Goal: Information Seeking & Learning: Check status

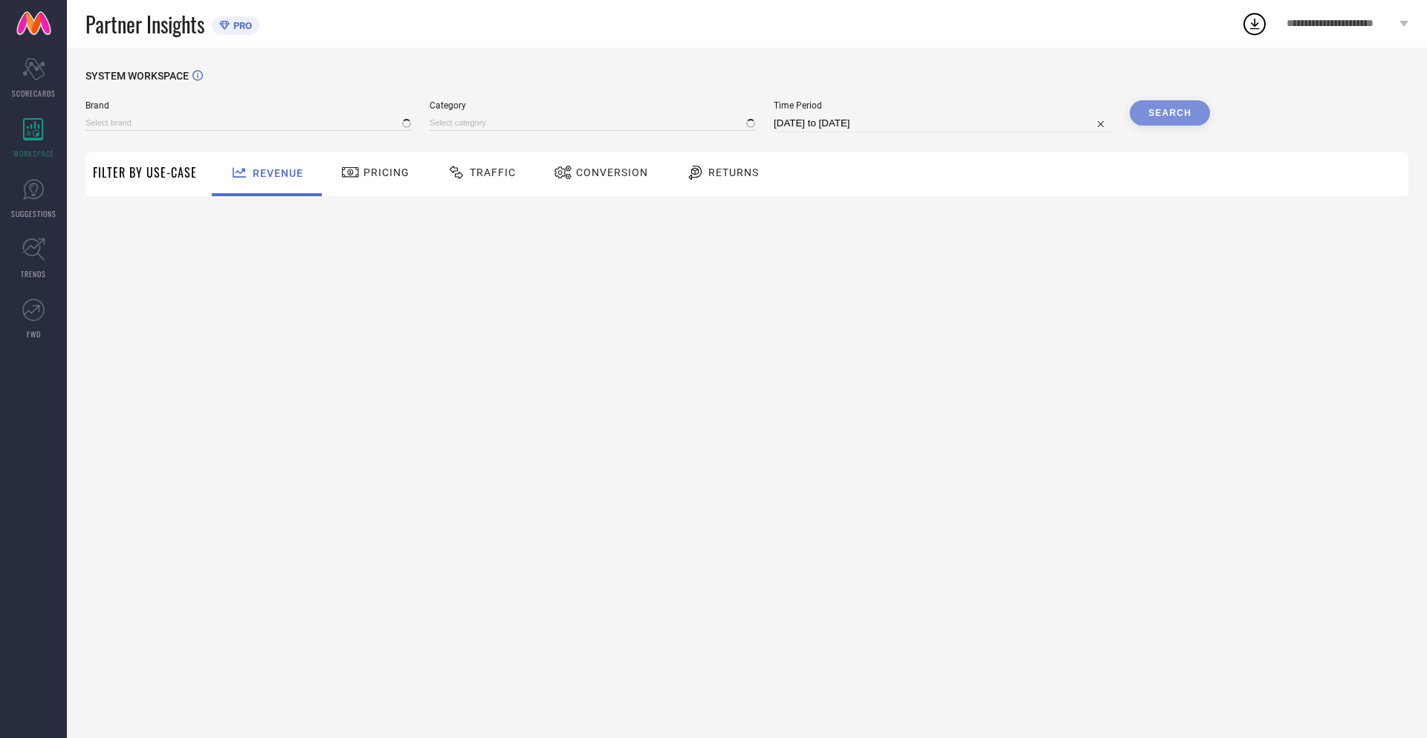
type input "NIKE"
type input "All"
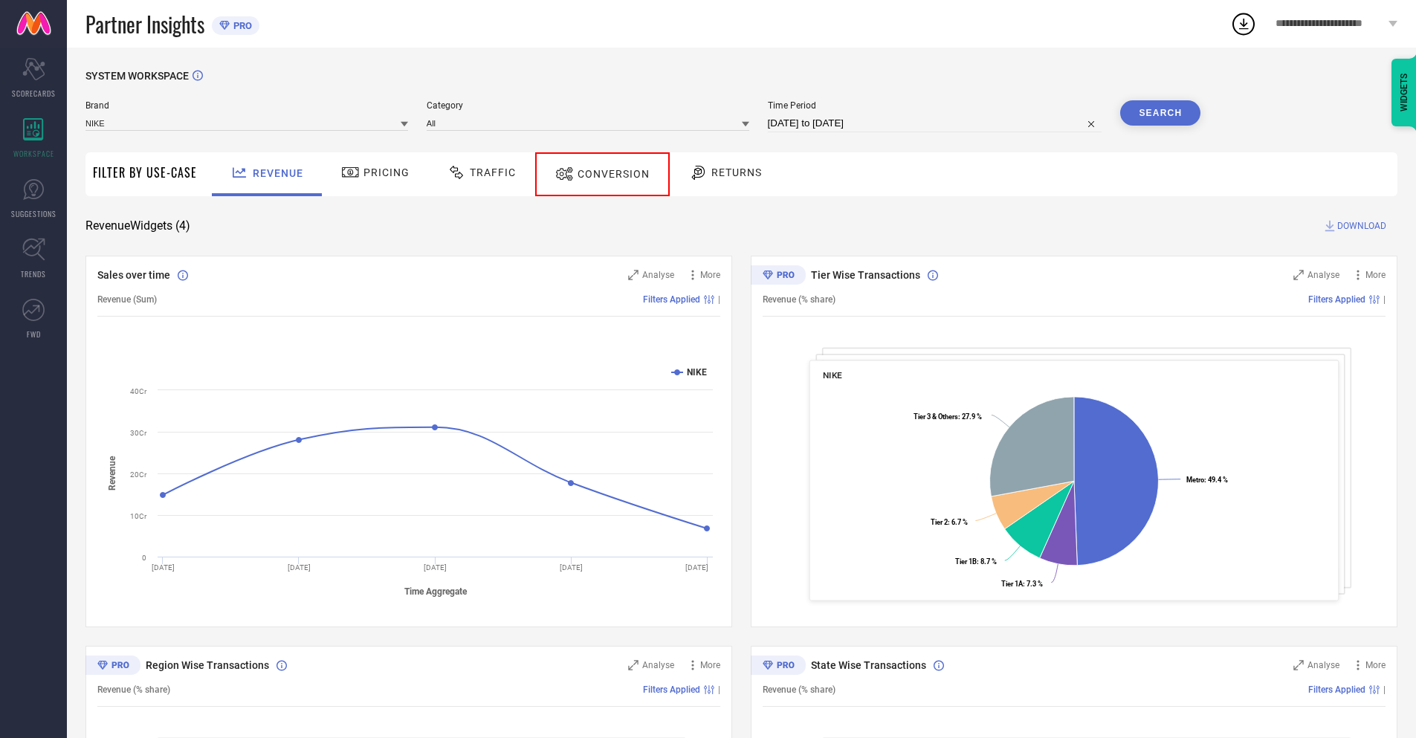
click at [596, 174] on span "Conversion" at bounding box center [614, 174] width 72 height 12
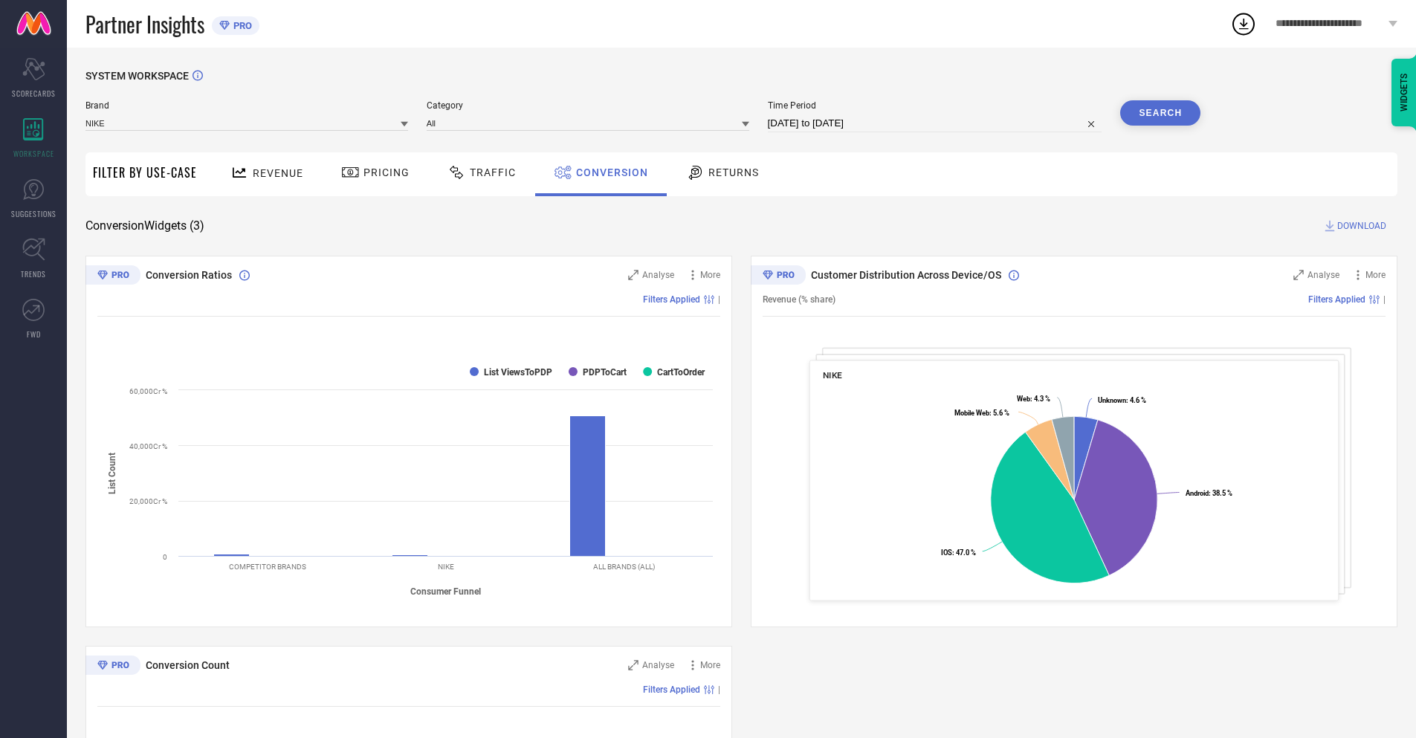
click at [934, 123] on input "09-09-2025 to 09-10-2025" at bounding box center [935, 123] width 334 height 18
select select "8"
select select "2025"
select select "9"
select select "2025"
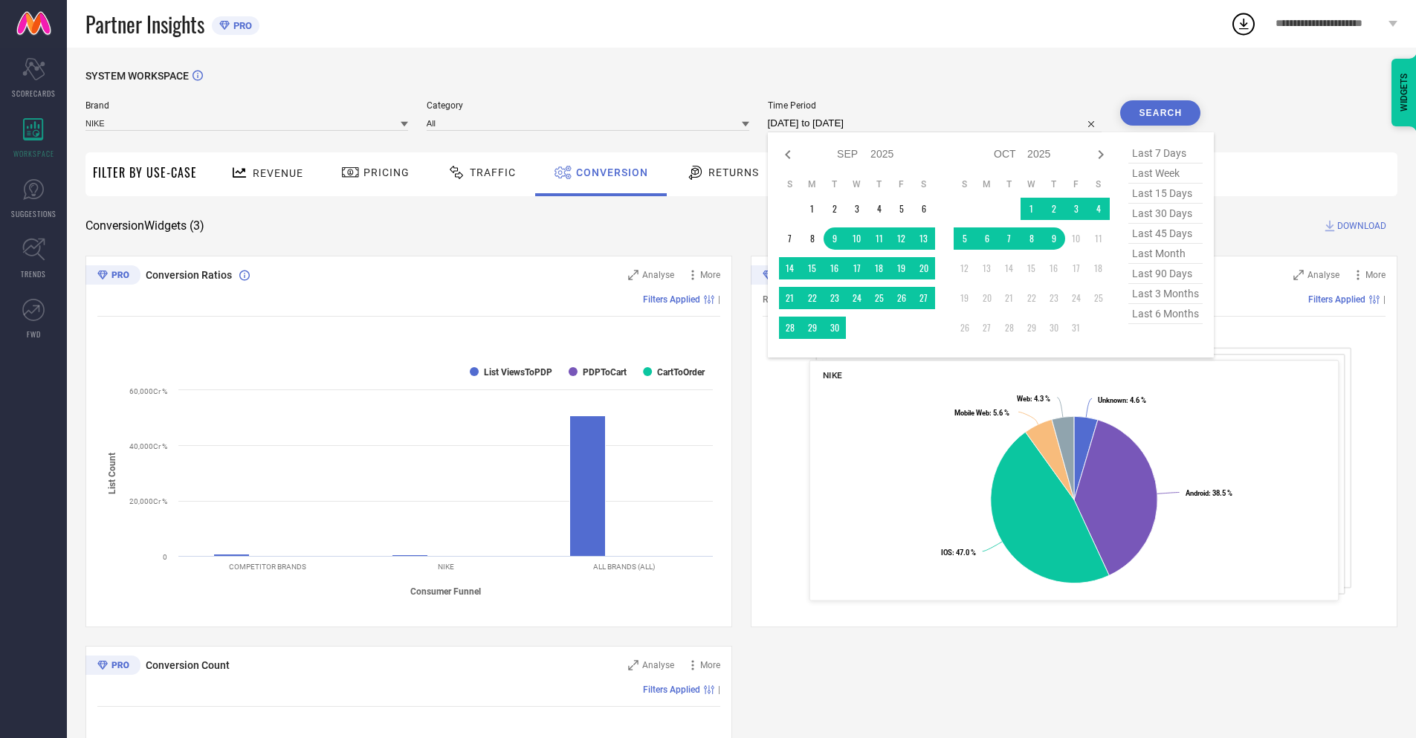
select select "9"
select select "2025"
select select "10"
select select "2025"
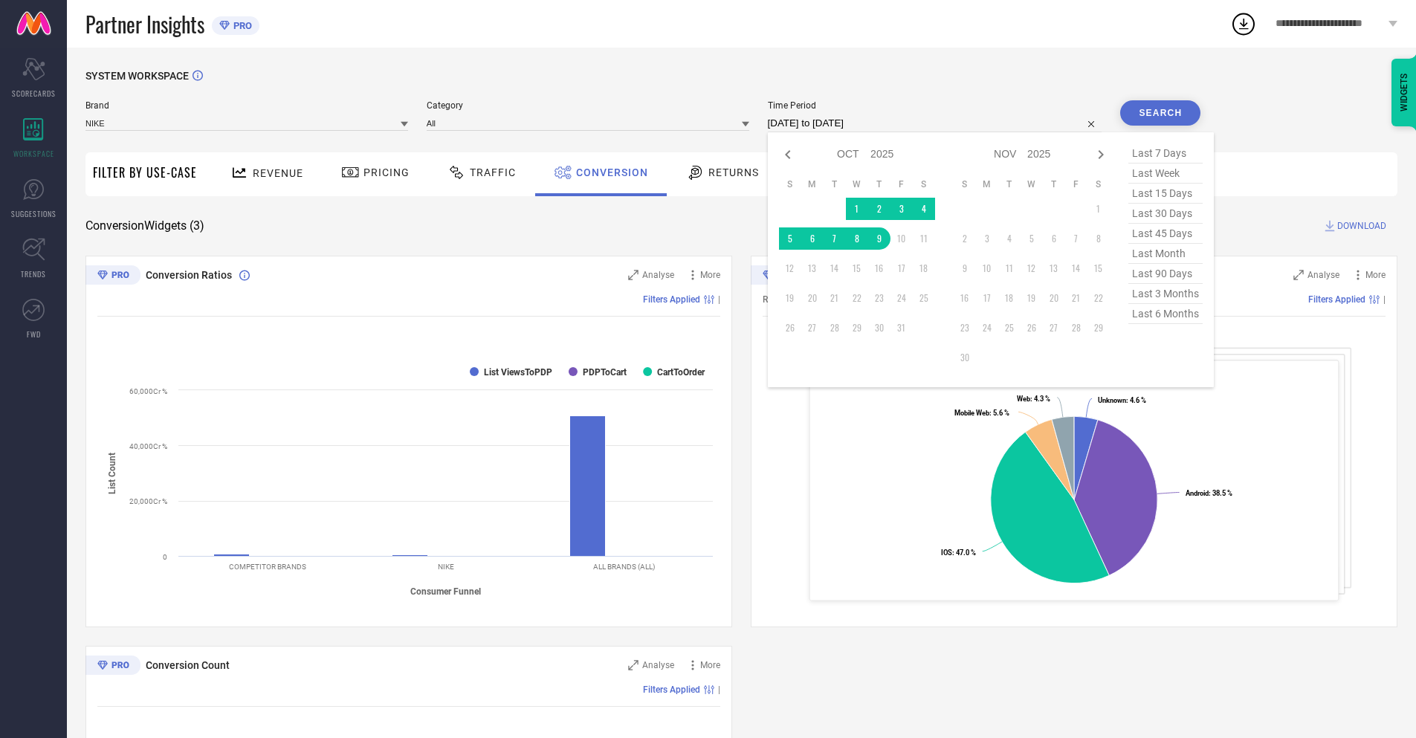
click at [876, 239] on td "9" at bounding box center [879, 238] width 22 height 22
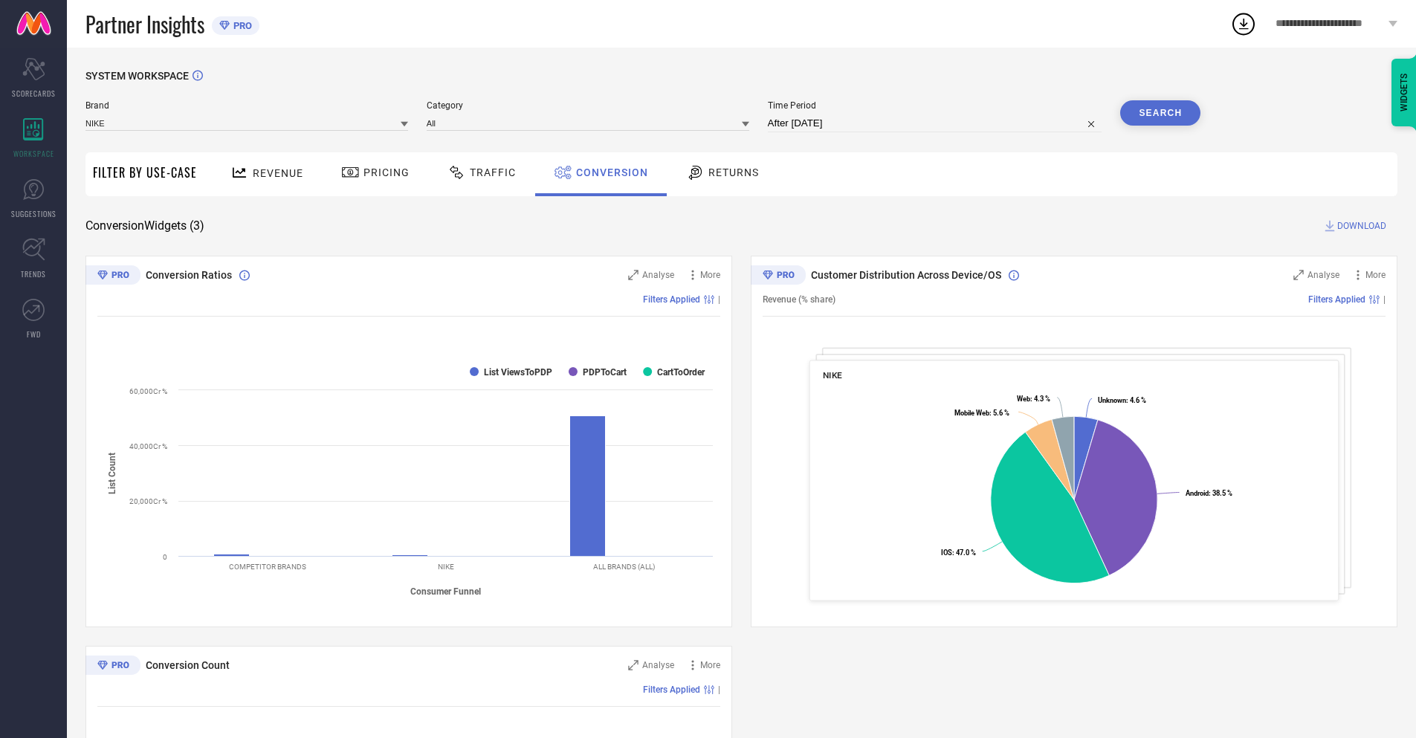
type input "09-10-2025 to 09-10-2025"
click at [1160, 113] on button "Search" at bounding box center [1158, 114] width 83 height 28
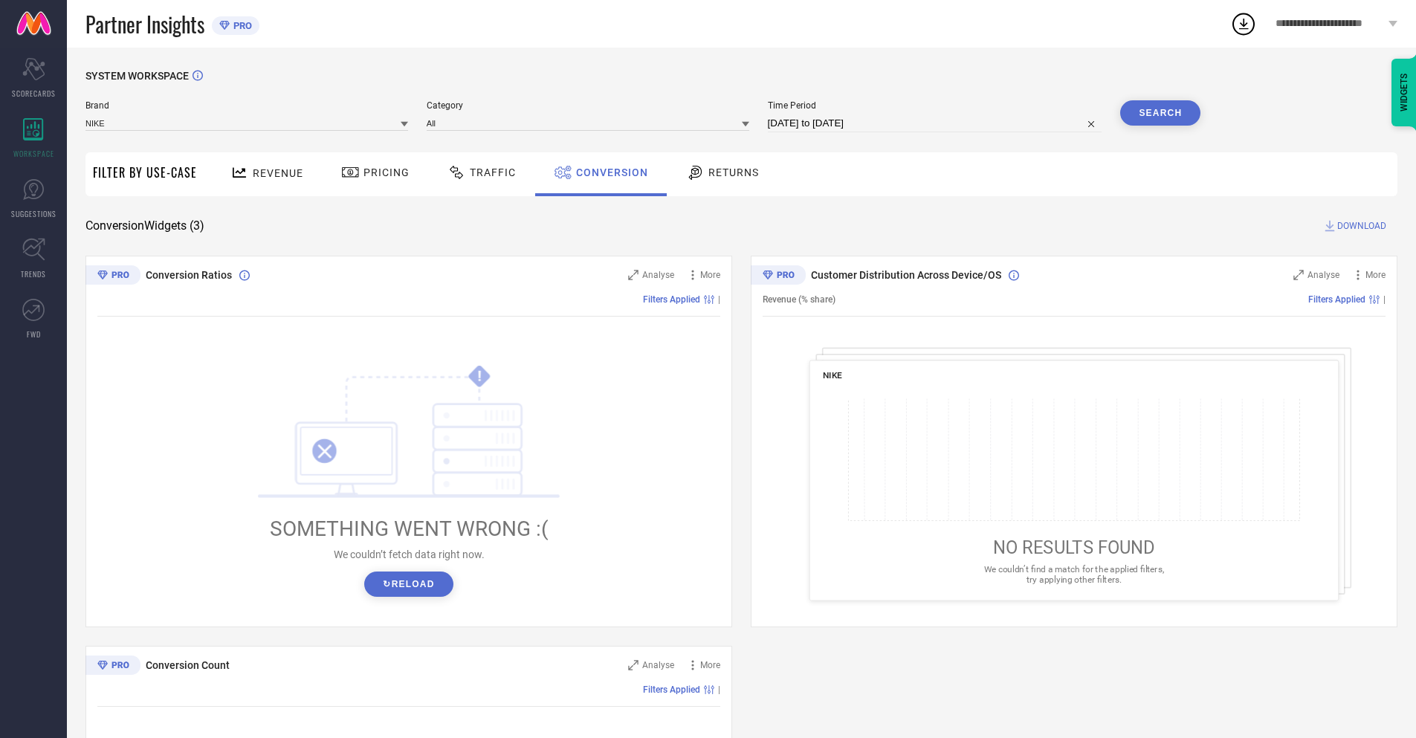
click at [1362, 226] on span "DOWNLOAD" at bounding box center [1361, 226] width 49 height 15
